Goal: Transaction & Acquisition: Book appointment/travel/reservation

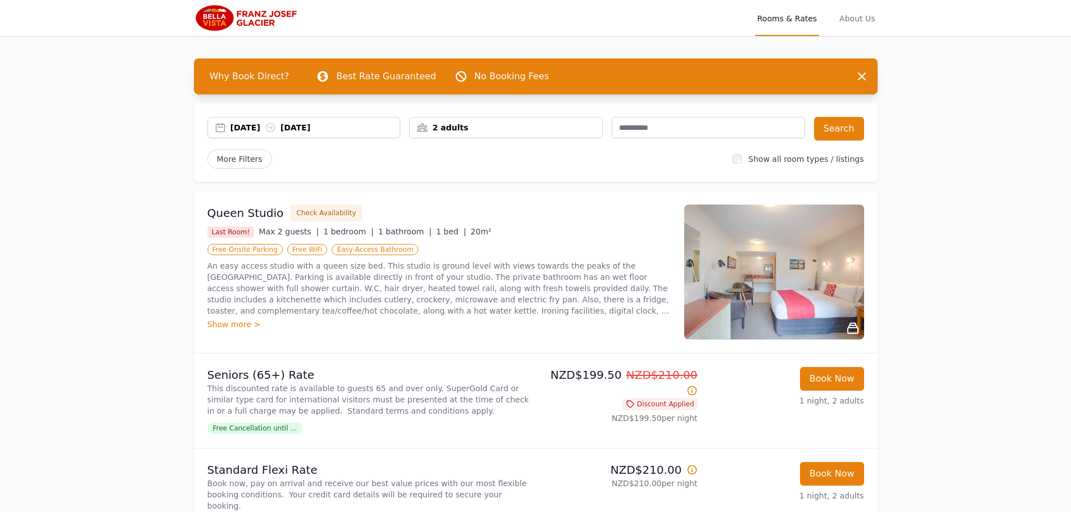
click at [454, 126] on div "2 adults" at bounding box center [506, 127] width 192 height 11
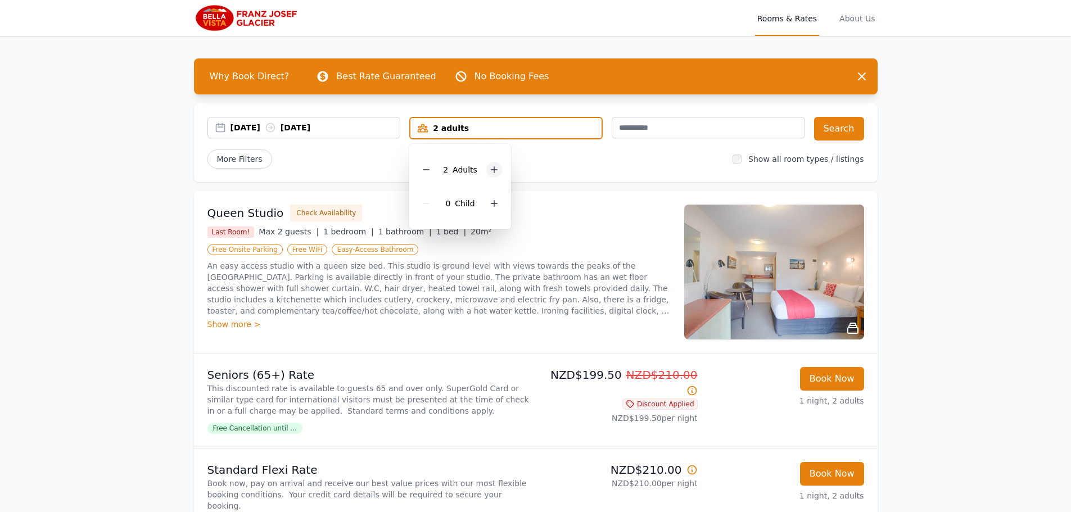
click at [494, 166] on icon at bounding box center [494, 169] width 9 height 9
click at [835, 125] on button "Search" at bounding box center [839, 129] width 50 height 24
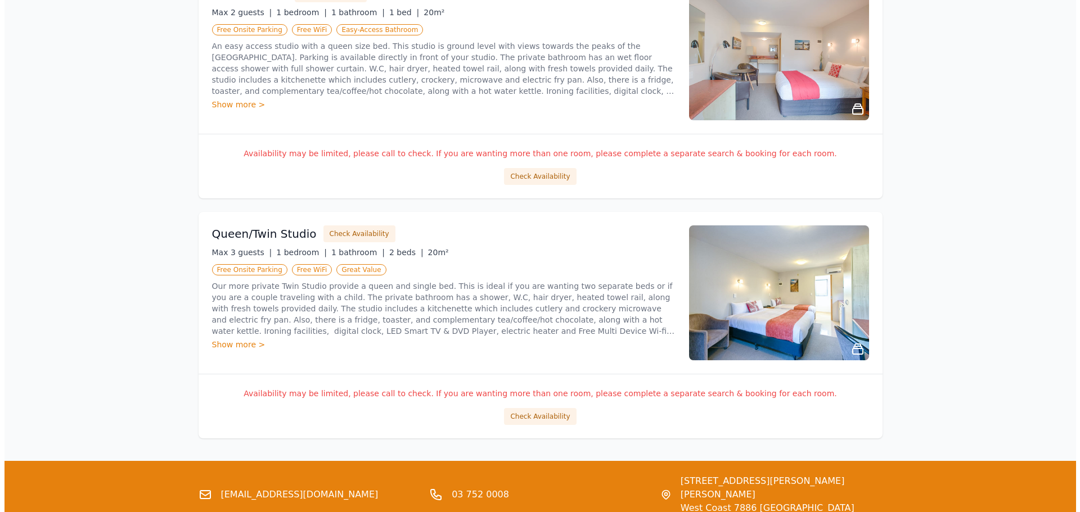
scroll to position [1060, 0]
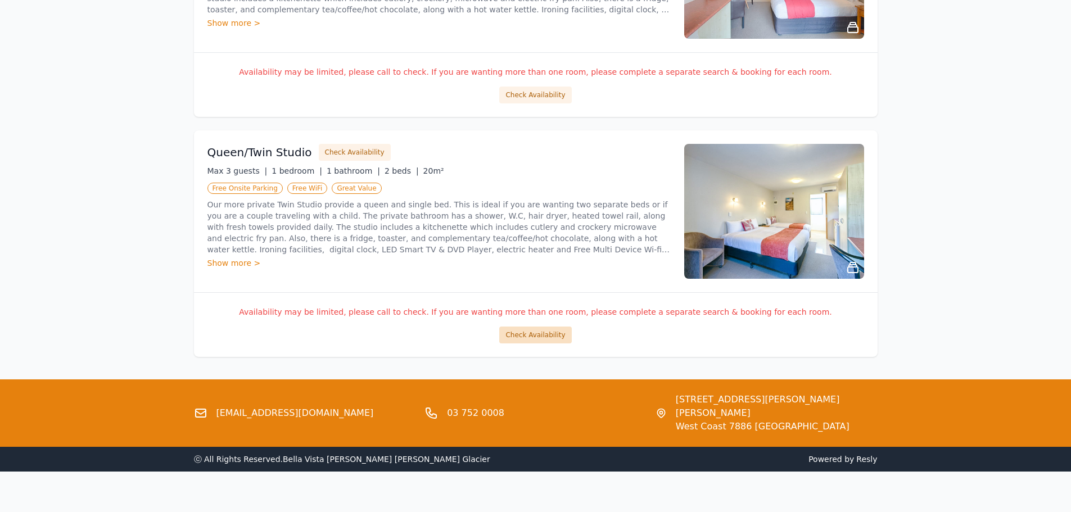
click at [546, 334] on button "Check Availability" at bounding box center [535, 335] width 72 height 17
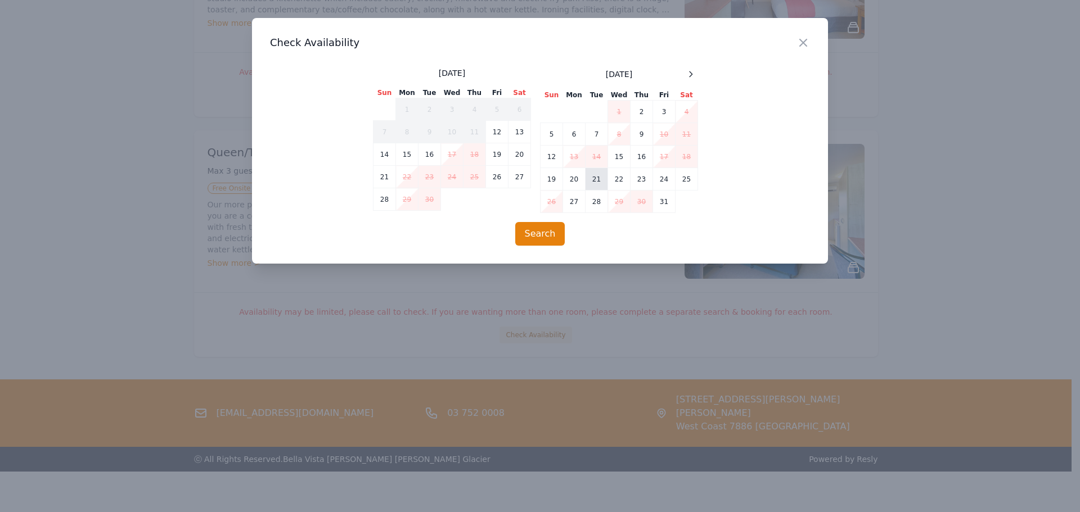
click at [595, 184] on td "21" at bounding box center [597, 179] width 22 height 22
click at [615, 181] on td "22" at bounding box center [619, 179] width 22 height 22
click at [548, 233] on button "Search" at bounding box center [540, 234] width 50 height 24
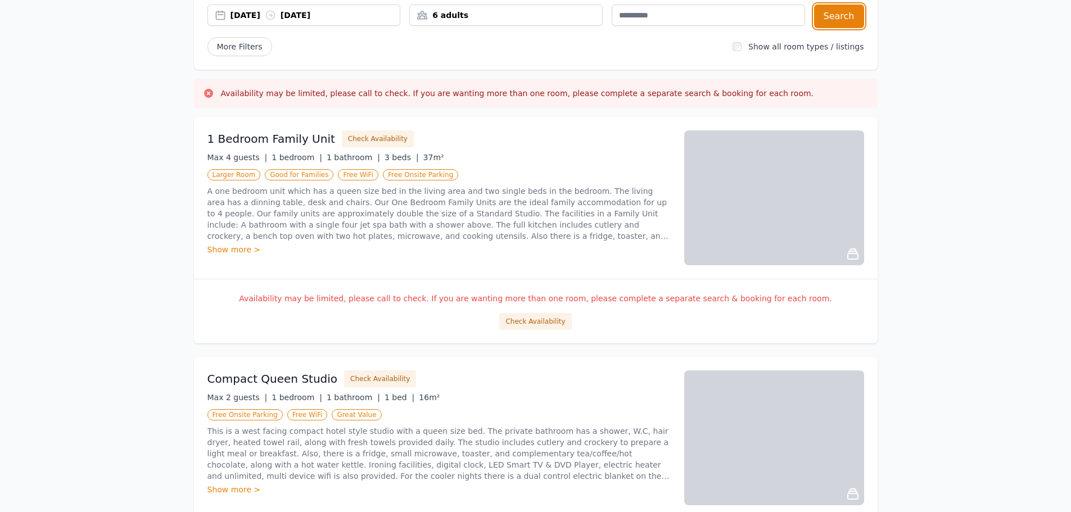
scroll to position [0, 0]
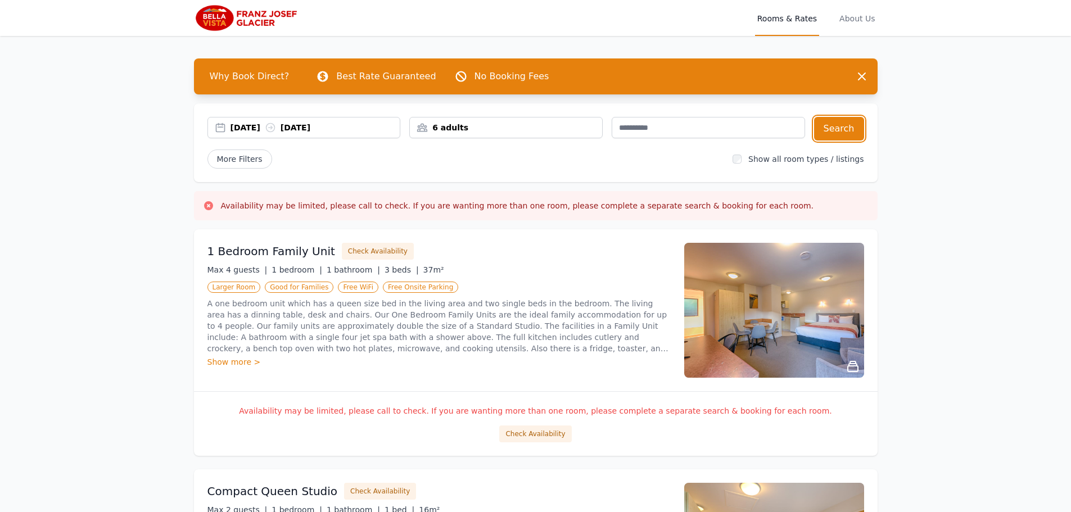
click at [500, 138] on div "6 adults" at bounding box center [505, 127] width 193 height 21
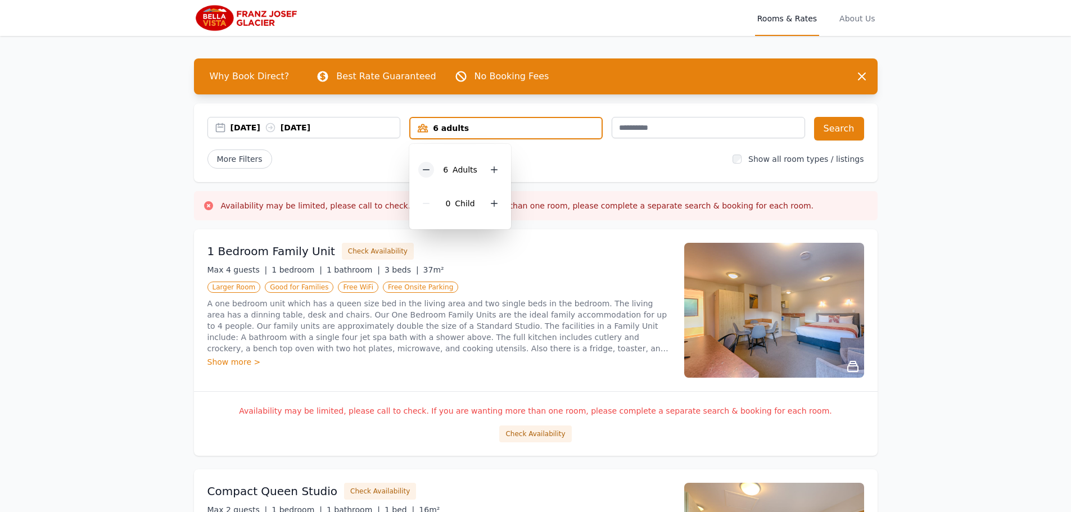
click at [433, 169] on div at bounding box center [426, 170] width 16 height 16
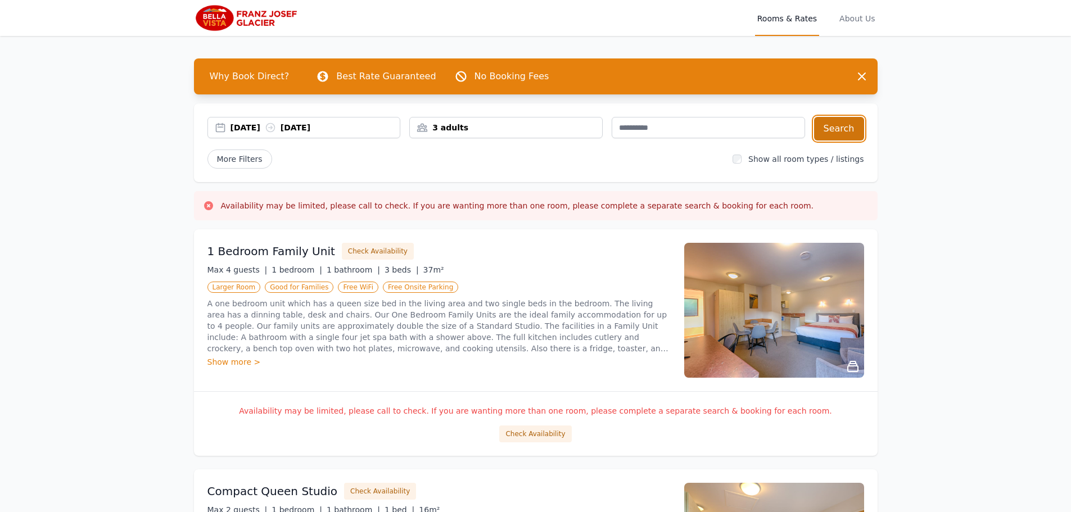
click at [851, 133] on button "Search" at bounding box center [839, 129] width 50 height 24
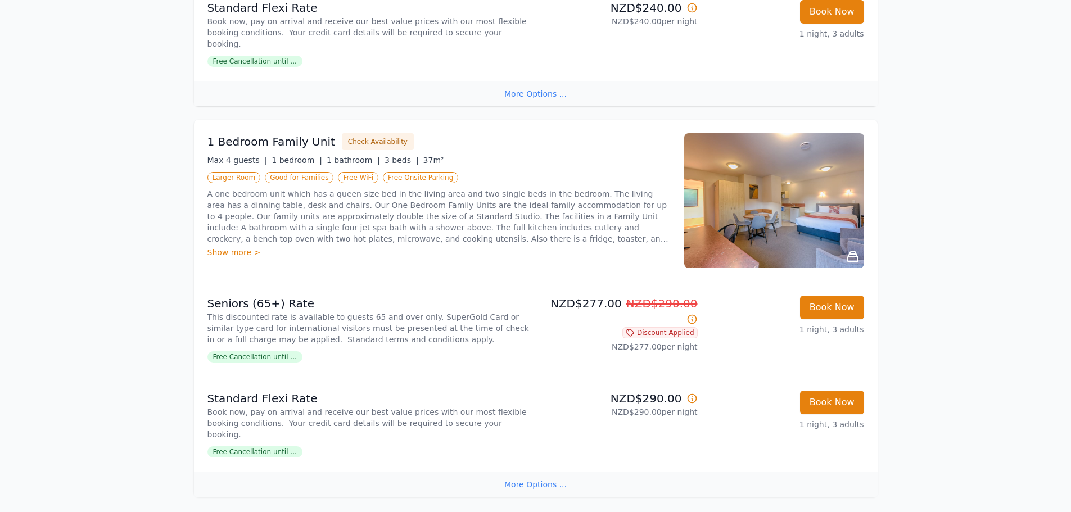
scroll to position [619, 0]
